Goal: Task Accomplishment & Management: Manage account settings

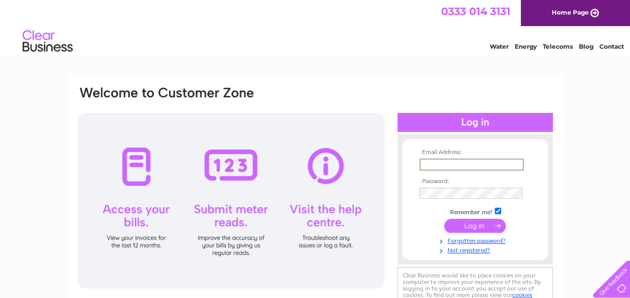
drag, startPoint x: 0, startPoint y: 0, endPoint x: 450, endPoint y: 160, distance: 478.1
click at [450, 160] on input "text" at bounding box center [472, 164] width 104 height 12
type input "clt951@hotmail.com"
click at [457, 225] on input "submit" at bounding box center [475, 225] width 62 height 14
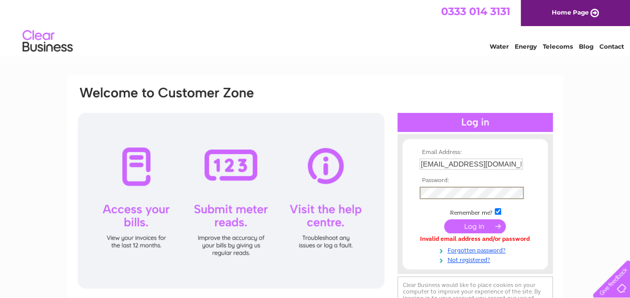
click at [467, 228] on input "submit" at bounding box center [475, 226] width 62 height 14
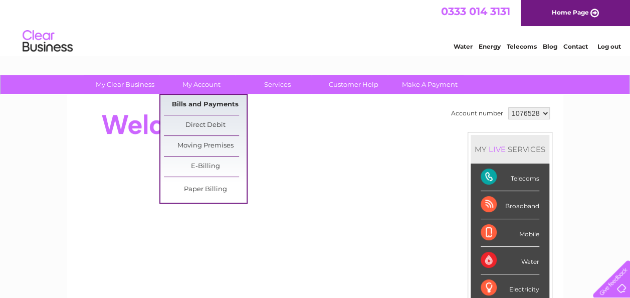
click at [196, 102] on link "Bills and Payments" at bounding box center [205, 105] width 83 height 20
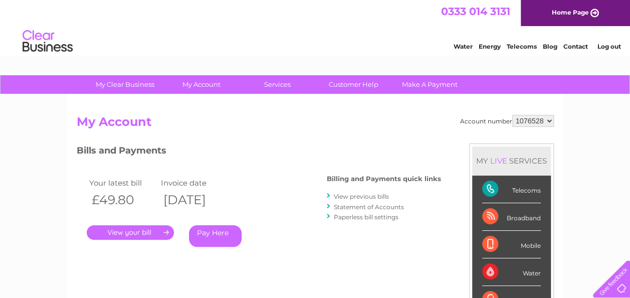
click at [354, 196] on link "View previous bills" at bounding box center [361, 197] width 55 height 8
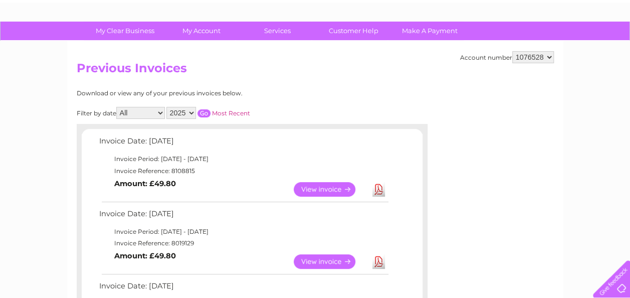
scroll to position [50, 0]
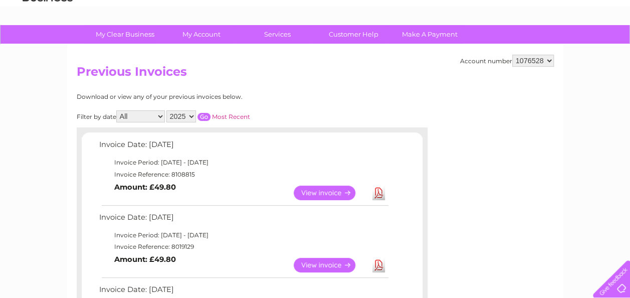
click at [376, 190] on link "Download" at bounding box center [379, 193] width 13 height 15
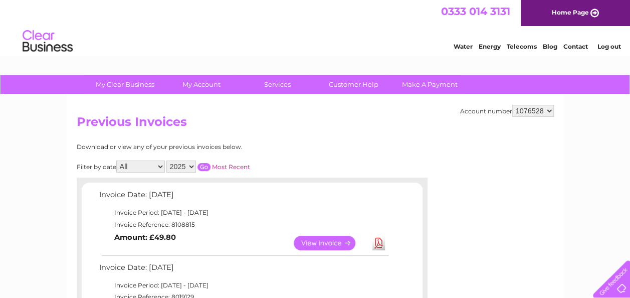
click at [519, 44] on link "Telecoms" at bounding box center [522, 47] width 30 height 8
